Goal: Information Seeking & Learning: Find specific fact

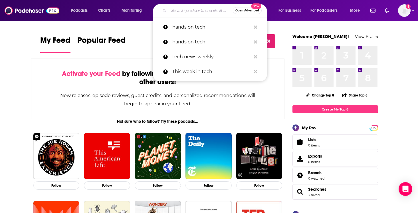
click at [185, 11] on input "Search podcasts, credits, & more..." at bounding box center [201, 10] width 64 height 9
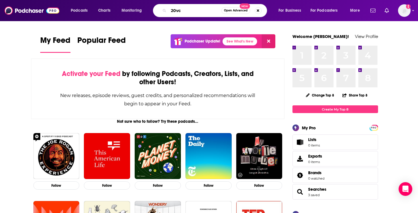
type input "20vc"
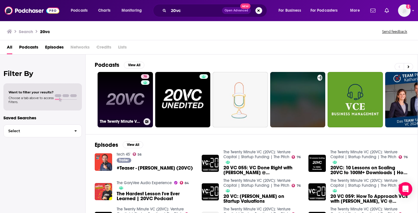
click at [119, 95] on link "76 The Twenty Minute VC (20VC): Venture Capital | Startup Funding | The Pitch" at bounding box center [125, 99] width 55 height 55
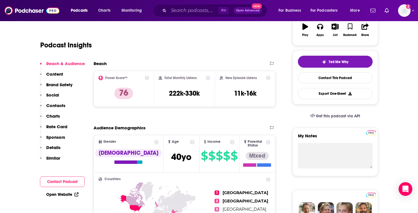
scroll to position [105, 0]
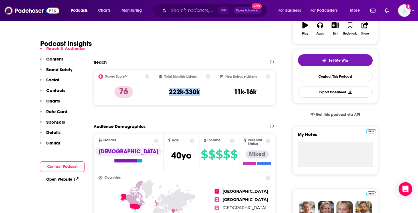
drag, startPoint x: 168, startPoint y: 92, endPoint x: 203, endPoint y: 92, distance: 34.5
click at [203, 92] on div "Total Monthly Listens 222k-330k" at bounding box center [185, 87] width 52 height 26
copy h3 "222k-330k"
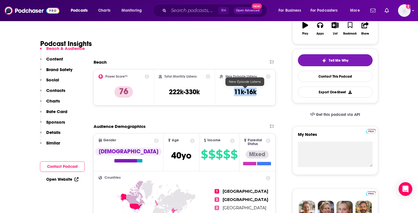
drag, startPoint x: 234, startPoint y: 91, endPoint x: 257, endPoint y: 92, distance: 22.5
click at [257, 92] on div "New Episode Listens 11k-16k" at bounding box center [245, 87] width 51 height 26
copy h3 "11k-16k"
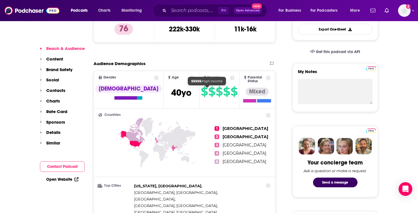
scroll to position [176, 0]
